Goal: Transaction & Acquisition: Purchase product/service

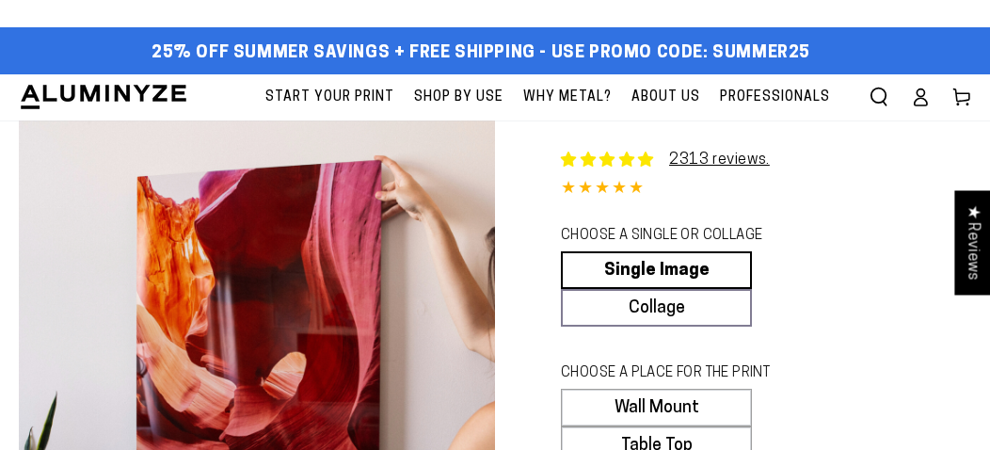
select select "**********"
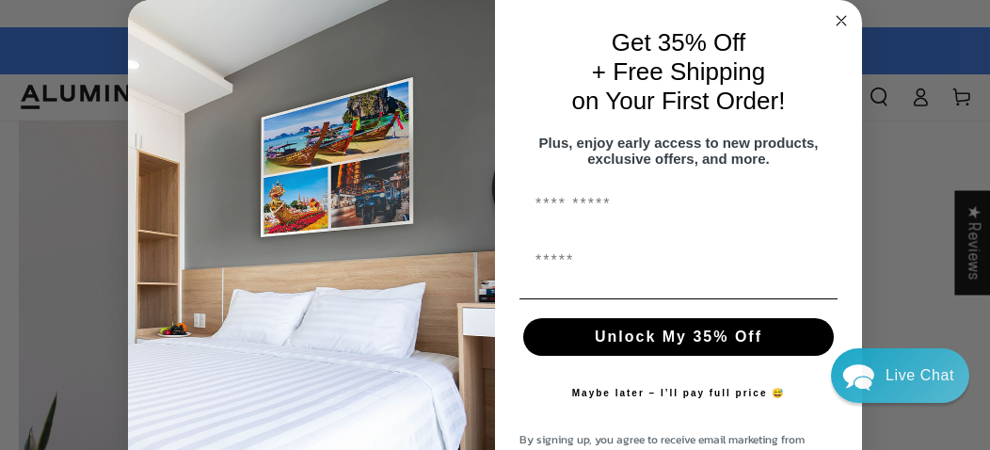
click at [831, 18] on circle "Close dialog" at bounding box center [842, 21] width 22 height 22
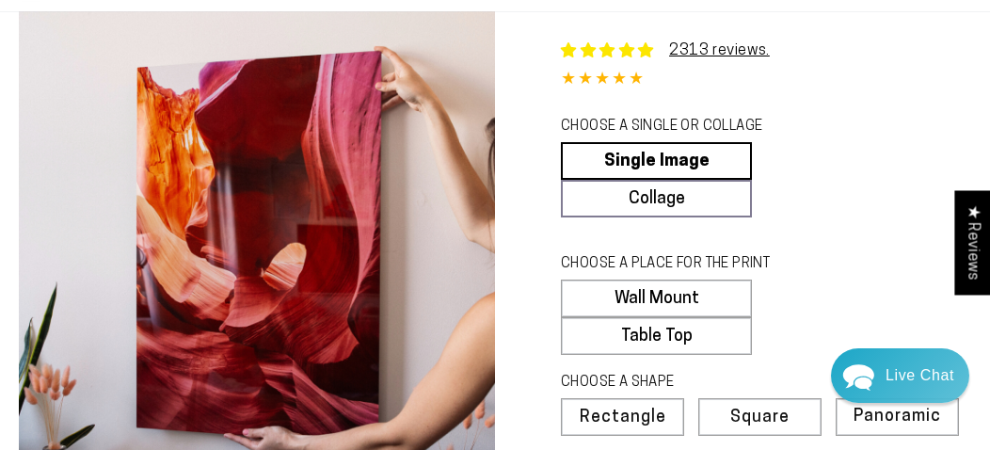
click at [850, 167] on fieldset "CHOOSE A SINGLE OR COLLAGE Learn more Single Image Collage" at bounding box center [760, 167] width 398 height 101
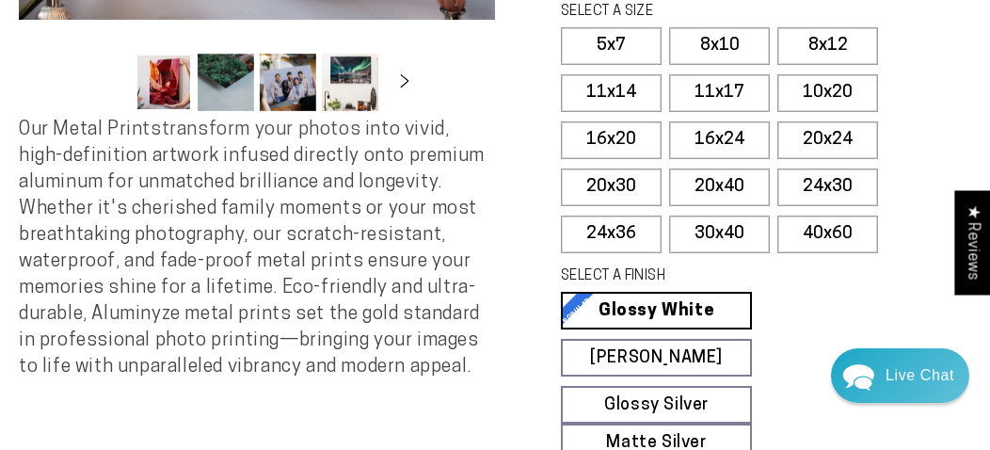
scroll to position [578, 0]
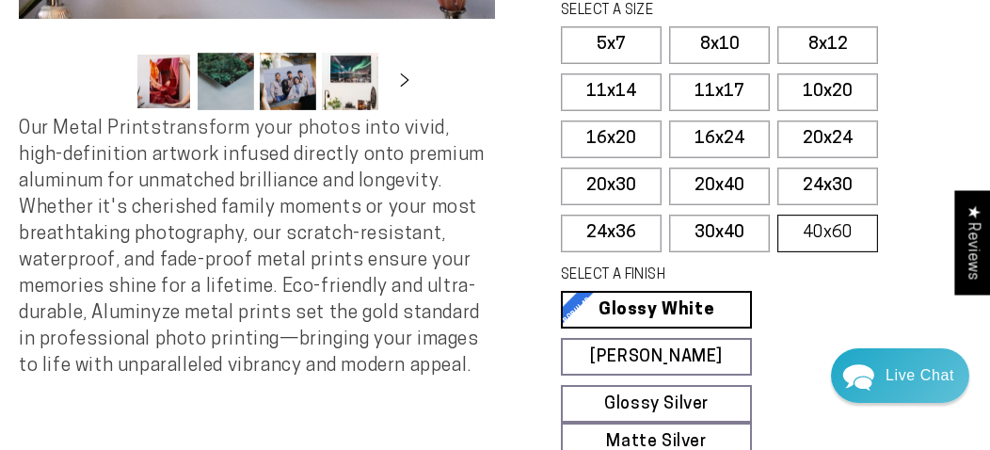
click at [833, 224] on label "40x60" at bounding box center [827, 233] width 101 height 38
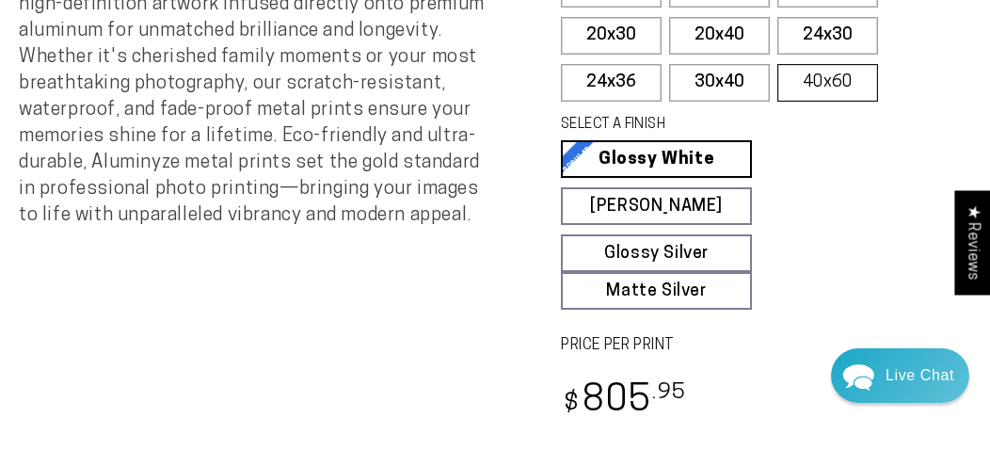
scroll to position [724, 0]
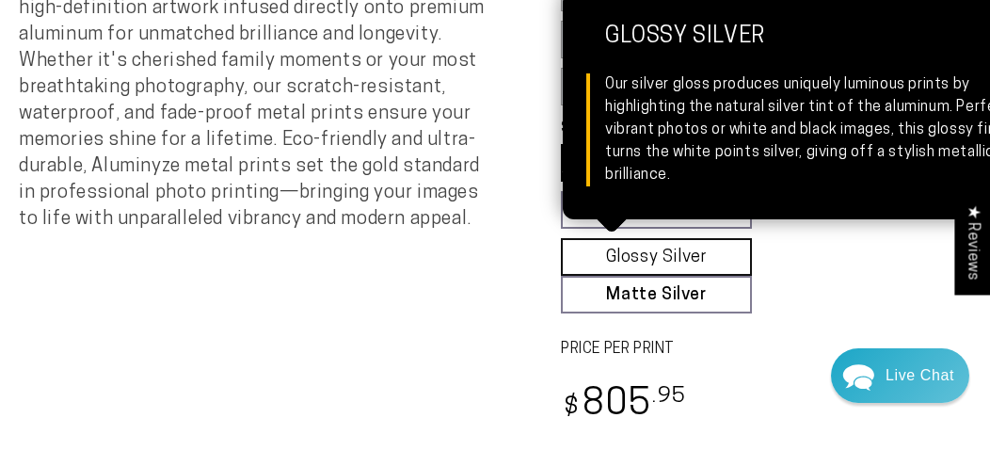
click at [694, 251] on link "Glossy Silver Glossy Silver Our silver gloss produces uniquely luminous prints …" at bounding box center [656, 257] width 191 height 38
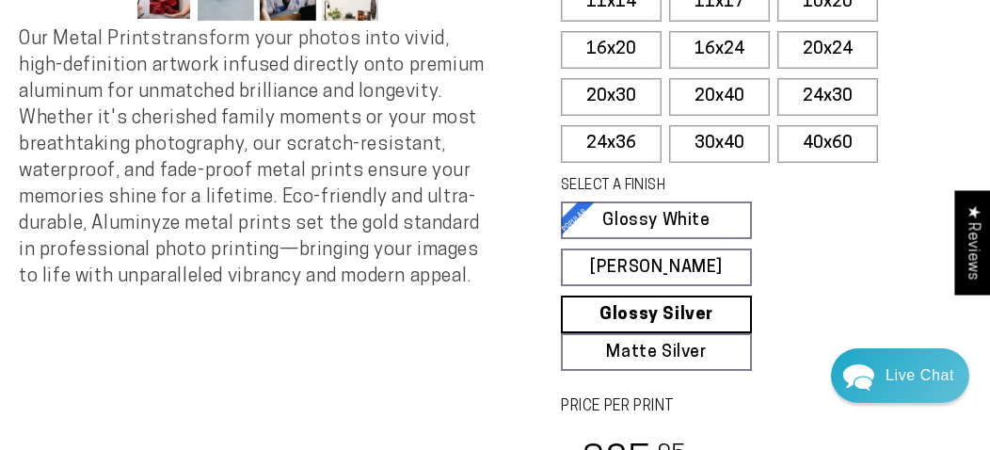
scroll to position [666, 0]
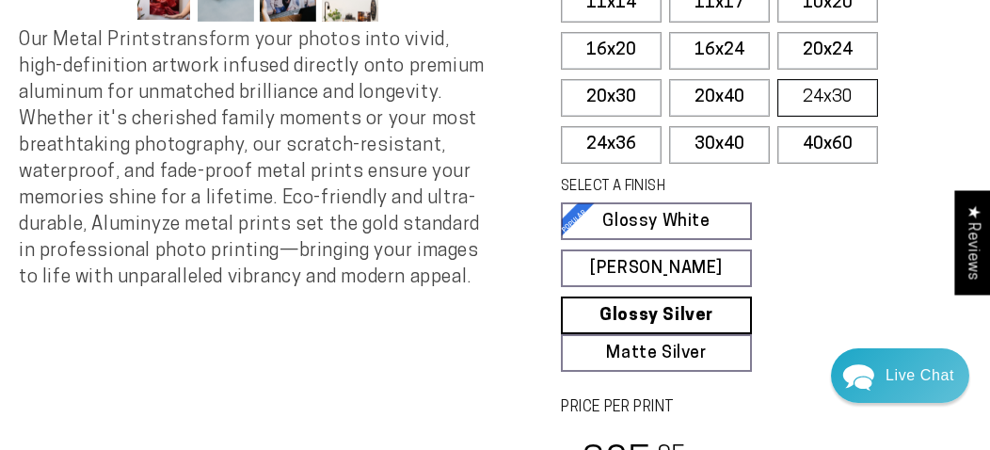
click at [832, 93] on label "24x30" at bounding box center [827, 98] width 101 height 38
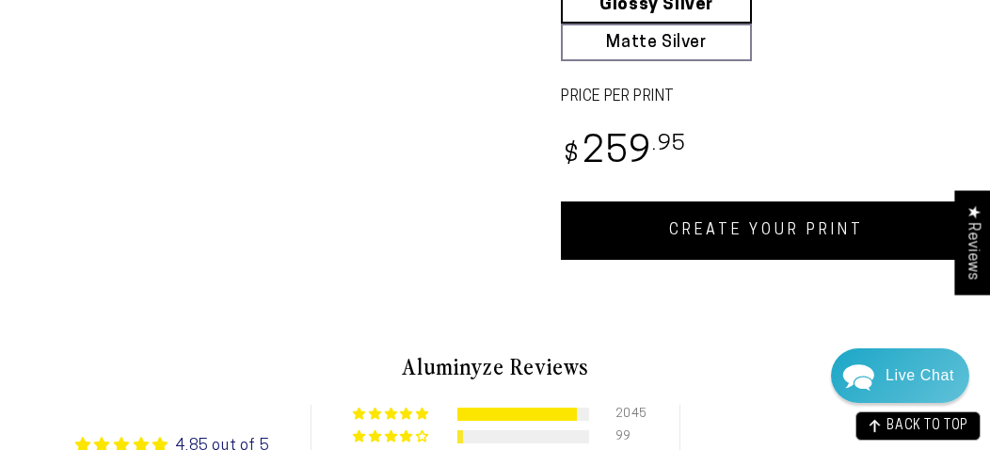
scroll to position [976, 0]
click at [778, 223] on link "CREATE YOUR PRINT" at bounding box center [766, 230] width 410 height 58
